Goal: Transaction & Acquisition: Purchase product/service

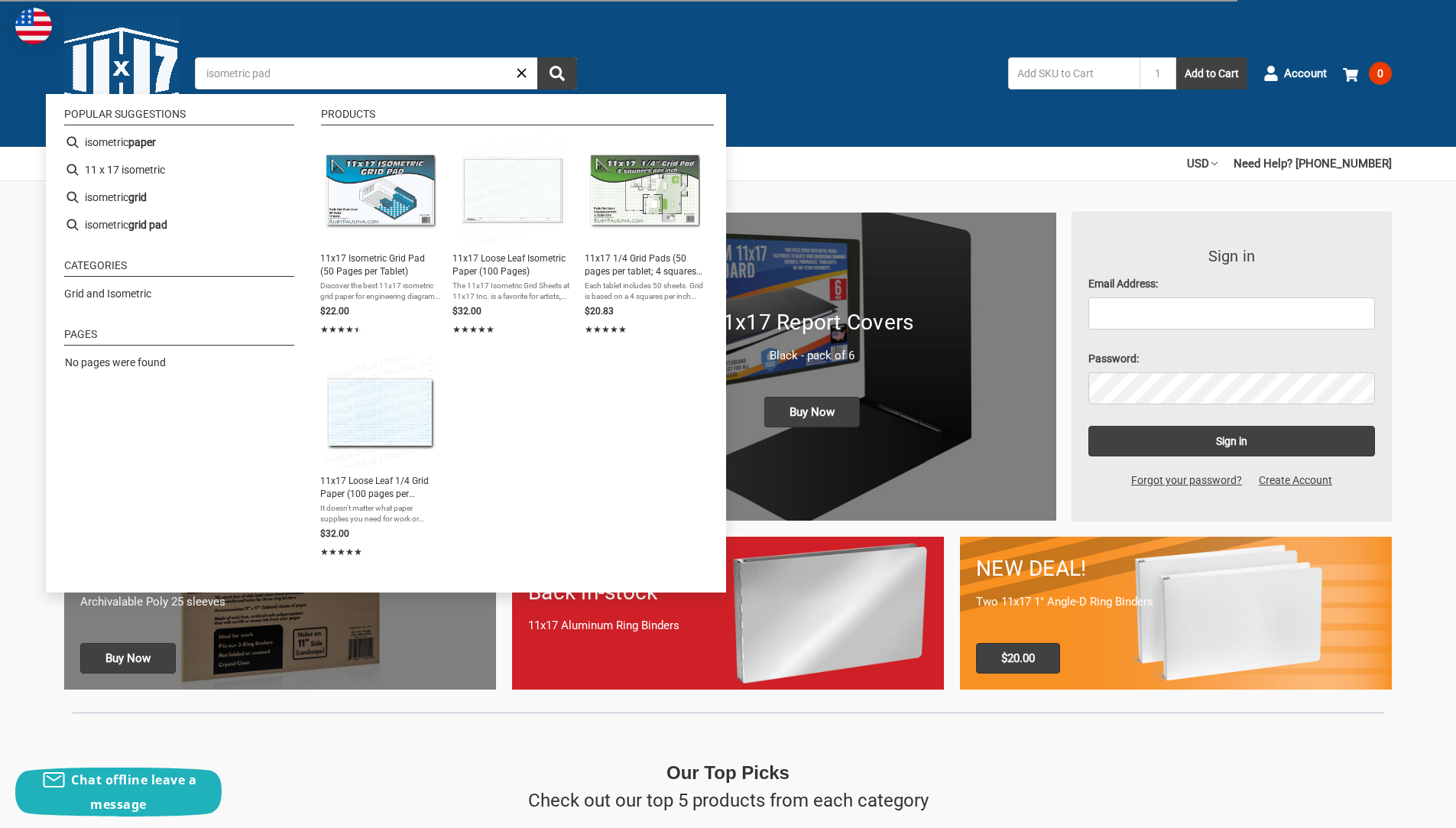
type input "isometric pads"
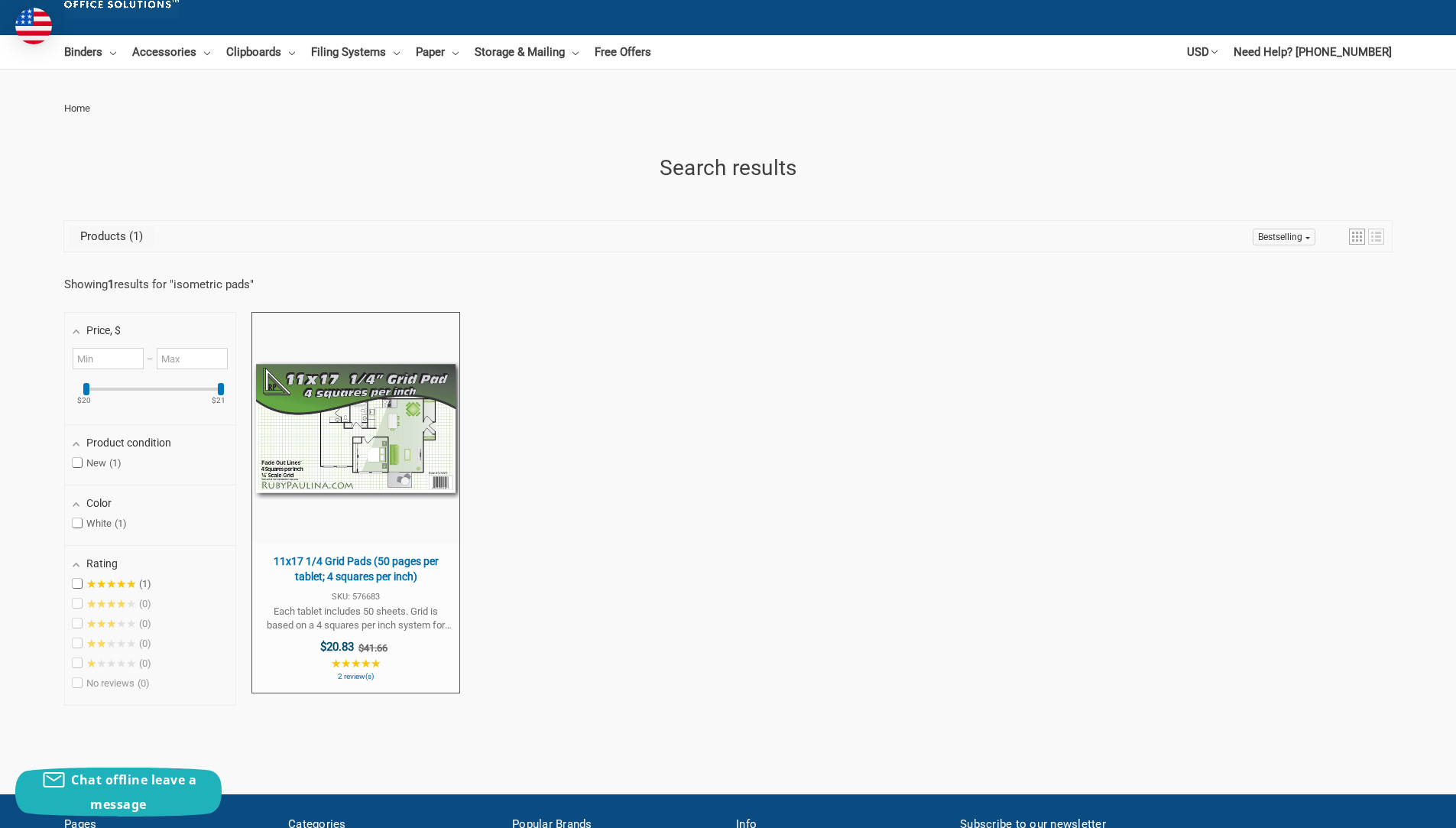
scroll to position [76, 0]
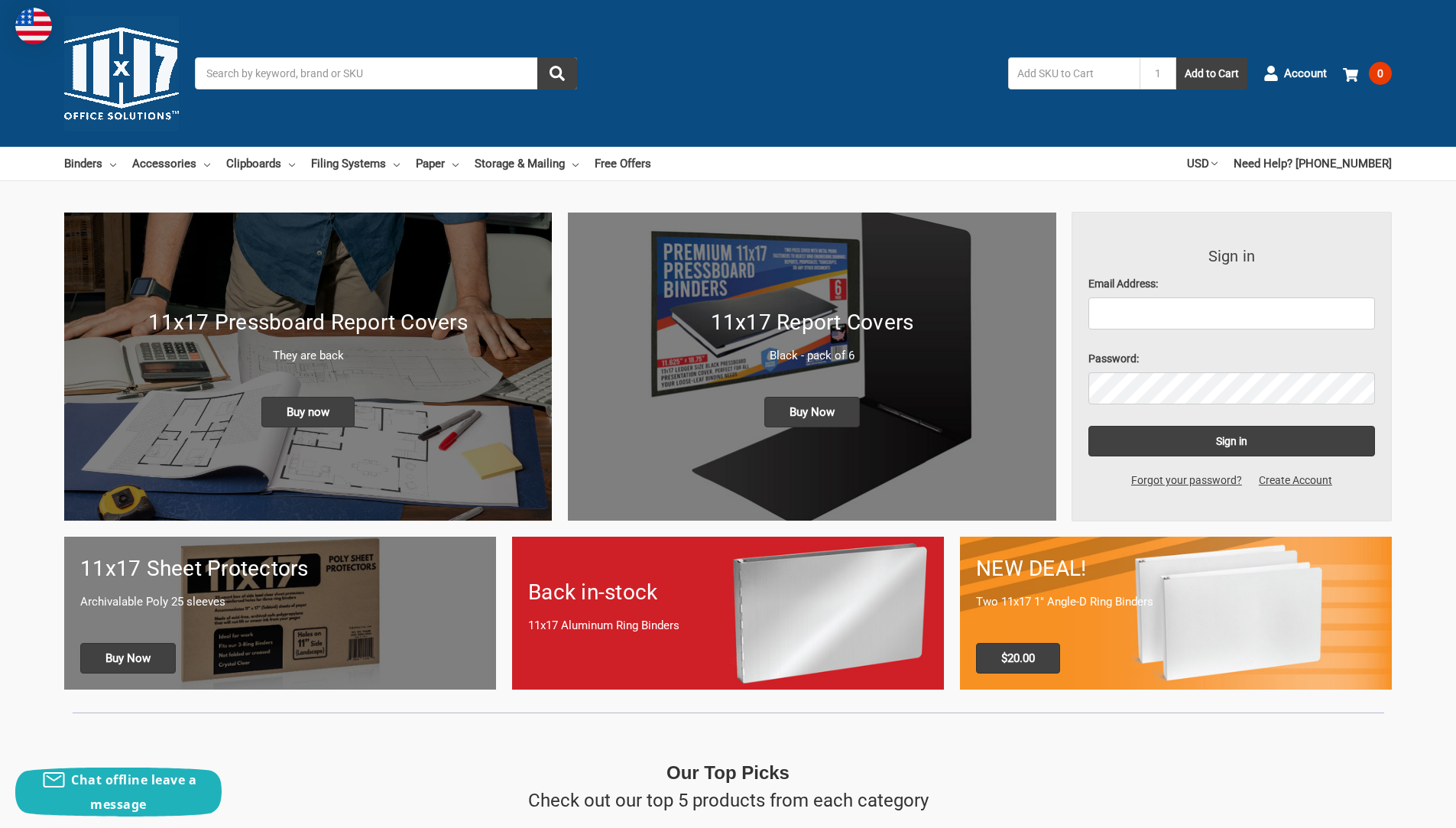
click at [425, 166] on link "Paper" at bounding box center [437, 163] width 43 height 34
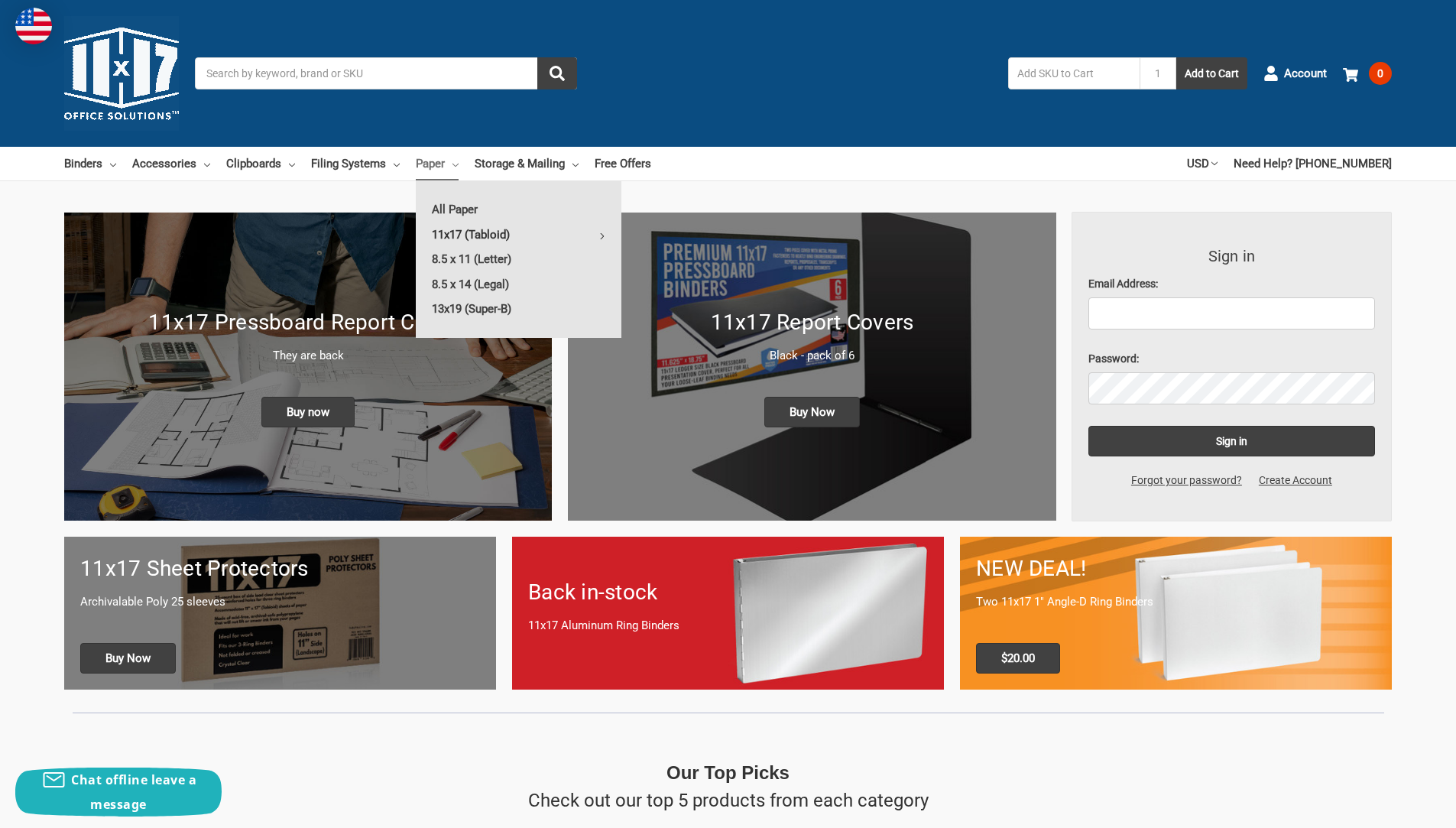
click at [458, 231] on link "11x17 (Tabloid)" at bounding box center [519, 235] width 206 height 25
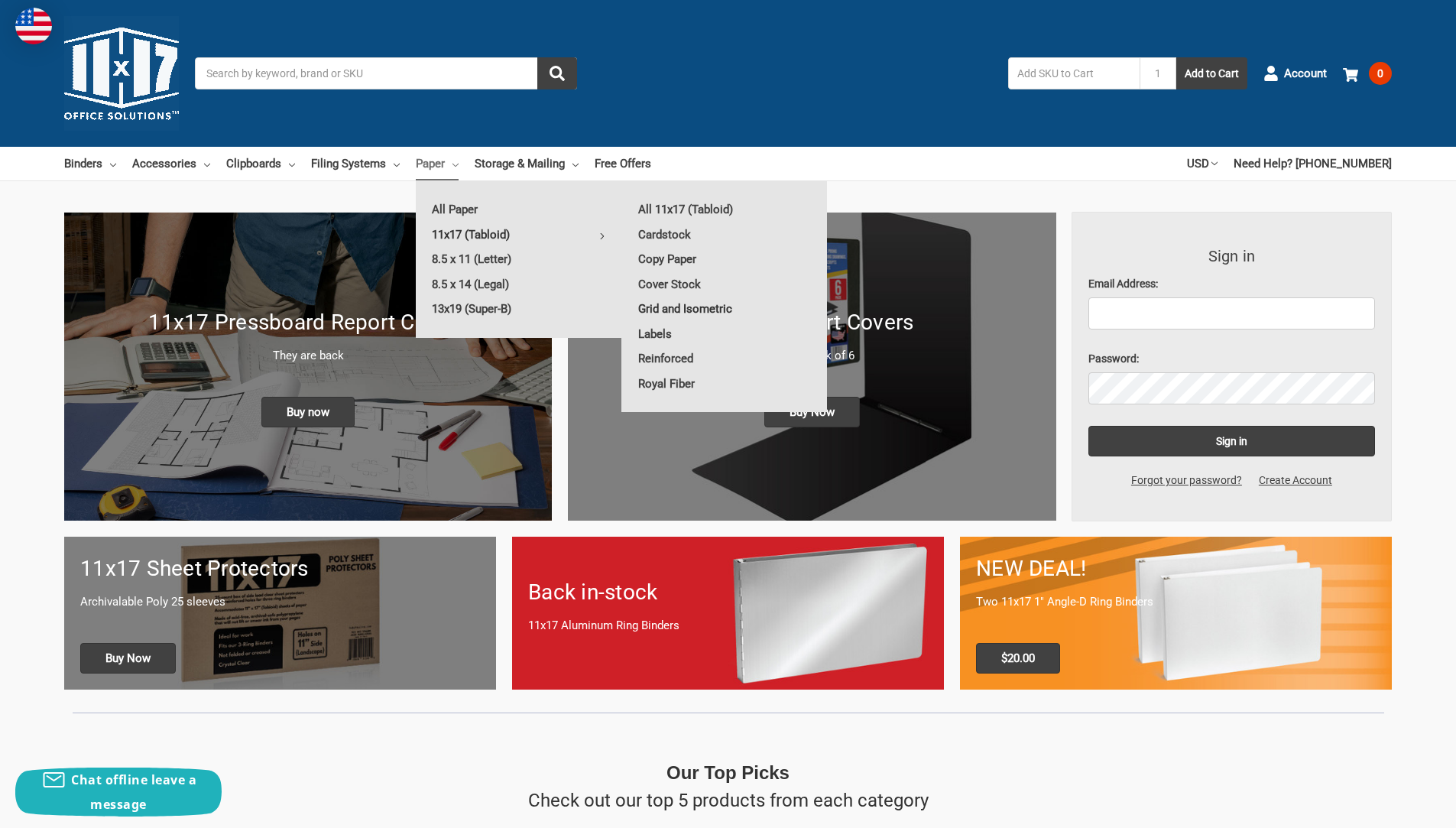
click at [666, 310] on link "Grid and Isometric" at bounding box center [724, 309] width 205 height 25
